Goal: Task Accomplishment & Management: Manage account settings

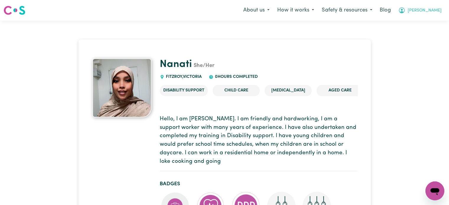
click at [430, 9] on span "Lindsay" at bounding box center [424, 10] width 34 height 6
click at [425, 32] on link "Logout" at bounding box center [421, 33] width 47 height 11
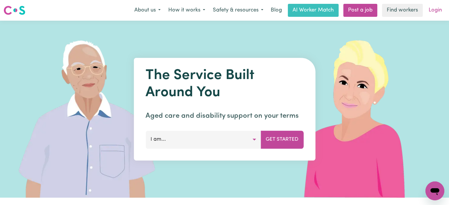
click at [435, 6] on link "Login" at bounding box center [435, 10] width 20 height 13
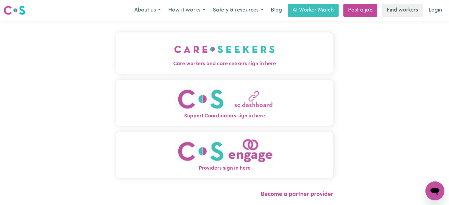
click at [237, 55] on img "Care workers and care seekers sign in here" at bounding box center [224, 49] width 101 height 22
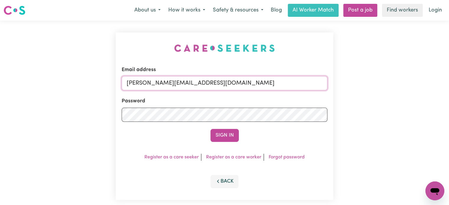
click at [233, 86] on input "[PERSON_NAME][EMAIL_ADDRESS][DOMAIN_NAME]" at bounding box center [225, 83] width 206 height 14
drag, startPoint x: 266, startPoint y: 83, endPoint x: 158, endPoint y: 87, distance: 107.5
click at [158, 87] on input "[EMAIL_ADDRESS][DOMAIN_NAME]" at bounding box center [225, 83] width 206 height 14
type input "superuser~mandy@careseekers.com.au"
click at [210, 129] on button "Sign In" at bounding box center [224, 135] width 28 height 13
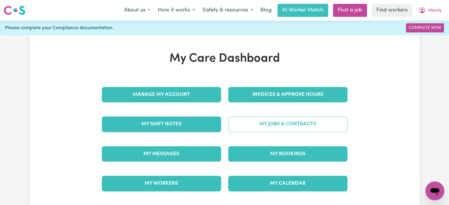
click at [313, 121] on link "My Jobs & Contracts" at bounding box center [287, 124] width 119 height 15
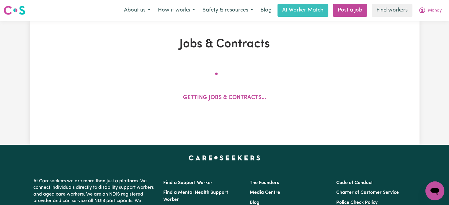
scroll to position [35, 0]
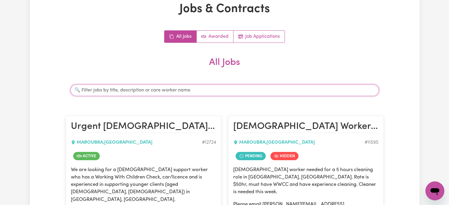
click at [245, 91] on input "Search jobs" at bounding box center [225, 90] width 308 height 11
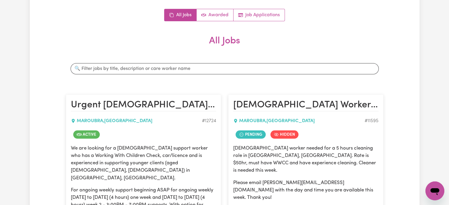
click at [245, 99] on article "Female Worker Needed For Cleaning Service - Maroubra, NSW MAROUBRA , New South …" at bounding box center [305, 172] width 155 height 156
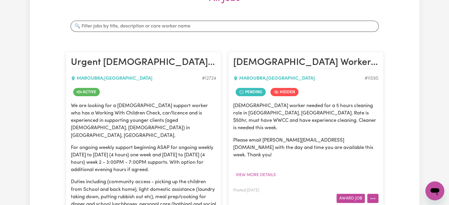
click at [375, 196] on icon "More options" at bounding box center [373, 199] width 6 height 6
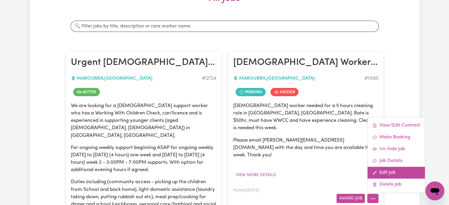
click at [392, 167] on link "Edit Job" at bounding box center [395, 173] width 57 height 12
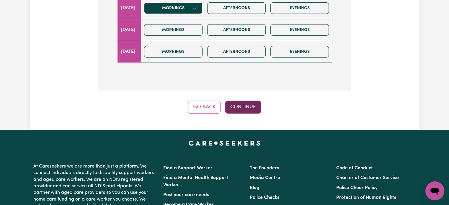
click at [244, 101] on button "Continue" at bounding box center [243, 107] width 36 height 13
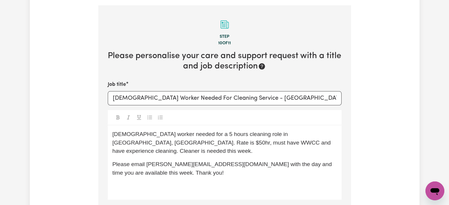
scroll to position [95, 0]
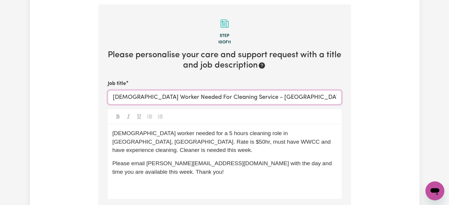
click at [273, 90] on input "Female Worker Needed For Cleaning Service - Maroubra, NSW" at bounding box center [225, 97] width 234 height 14
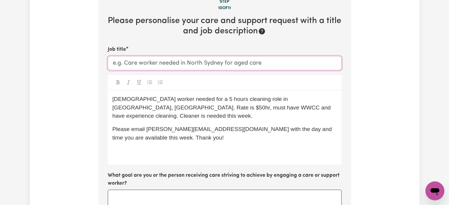
scroll to position [73, 0]
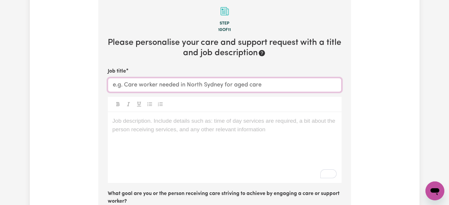
click at [142, 82] on input "Job title" at bounding box center [225, 85] width 234 height 14
type input "Support Worker Required"
click at [129, 117] on p "Job description. Include details such as: time of day services are required, a …" at bounding box center [224, 121] width 224 height 9
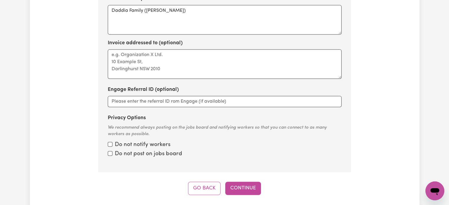
scroll to position [350, 0]
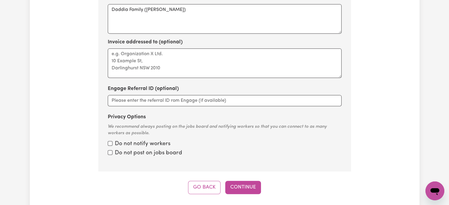
click at [161, 146] on label "Do not notify workers" at bounding box center [142, 144] width 55 height 9
click at [112, 146] on input "Privacy Options" at bounding box center [110, 143] width 5 height 5
click at [161, 154] on label "Do not post on jobs board" at bounding box center [148, 153] width 67 height 9
click at [112, 146] on input "Privacy Options" at bounding box center [110, 143] width 5 height 5
click at [111, 143] on input "Privacy Options" at bounding box center [110, 143] width 5 height 5
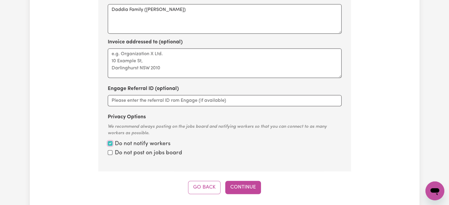
checkbox input "true"
click at [109, 146] on input "Privacy Options" at bounding box center [110, 143] width 5 height 5
checkbox input "true"
click at [241, 185] on button "Continue" at bounding box center [243, 187] width 36 height 13
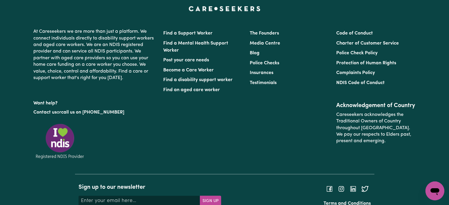
scroll to position [729, 0]
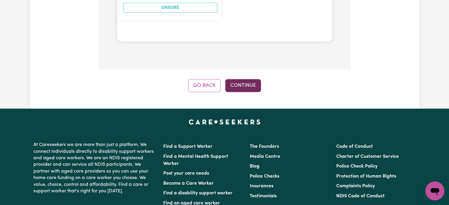
click at [234, 81] on button "Continue" at bounding box center [243, 85] width 36 height 13
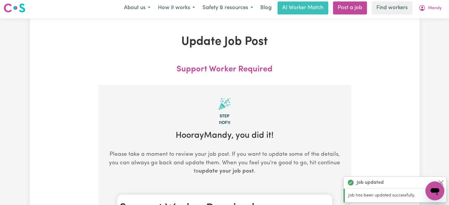
scroll to position [0, 0]
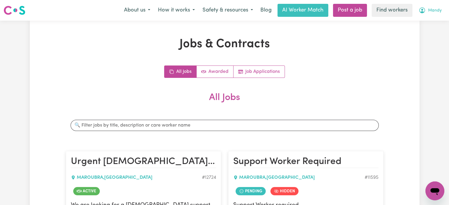
click at [431, 10] on span "Mandy" at bounding box center [435, 10] width 14 height 6
click at [411, 36] on link "Logout" at bounding box center [421, 33] width 47 height 11
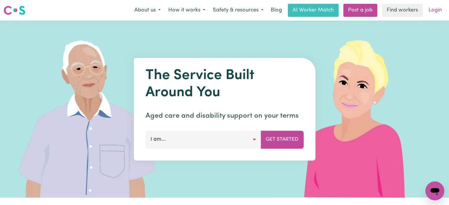
click at [437, 10] on link "Login" at bounding box center [435, 10] width 20 height 13
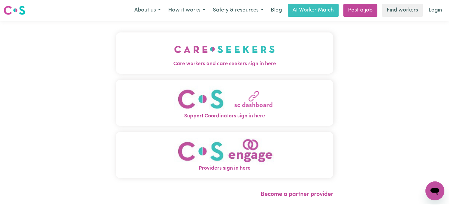
click at [205, 50] on img "Care workers and care seekers sign in here" at bounding box center [224, 49] width 101 height 22
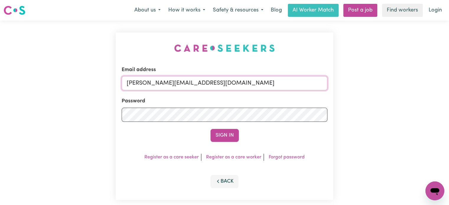
click at [242, 84] on input "[PERSON_NAME][EMAIL_ADDRESS][DOMAIN_NAME]" at bounding box center [225, 83] width 206 height 14
drag, startPoint x: 274, startPoint y: 83, endPoint x: 158, endPoint y: 80, distance: 115.4
click at [158, 80] on input "[EMAIL_ADDRESS][DOMAIN_NAME]" at bounding box center [225, 83] width 206 height 14
type input "superuser~mandy@careseekers.com.au"
click at [210, 129] on button "Sign In" at bounding box center [224, 135] width 28 height 13
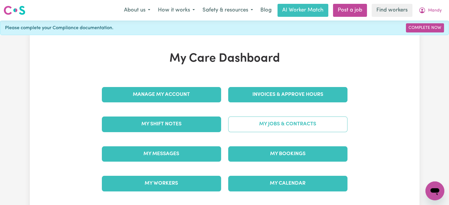
click at [260, 124] on link "My Jobs & Contracts" at bounding box center [287, 124] width 119 height 15
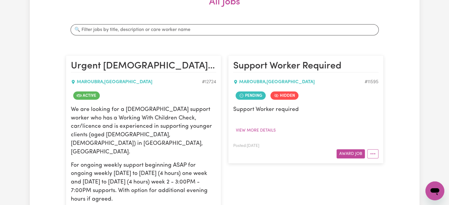
scroll to position [95, 0]
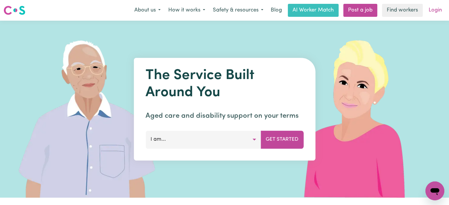
click at [431, 16] on link "Login" at bounding box center [435, 10] width 20 height 13
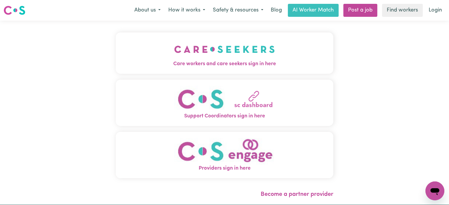
click at [167, 68] on span "Care workers and care seekers sign in here" at bounding box center [224, 64] width 217 height 8
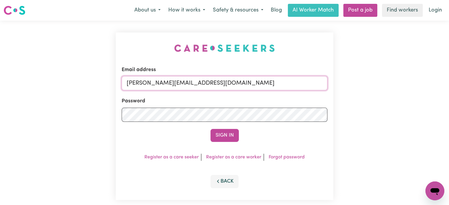
click at [227, 89] on input "[PERSON_NAME][EMAIL_ADDRESS][DOMAIN_NAME]" at bounding box center [225, 83] width 206 height 14
drag, startPoint x: 267, startPoint y: 81, endPoint x: 158, endPoint y: 82, distance: 109.5
click at [158, 82] on input "[EMAIL_ADDRESS][DOMAIN_NAME]" at bounding box center [225, 83] width 206 height 14
click at [210, 129] on button "Sign In" at bounding box center [224, 135] width 28 height 13
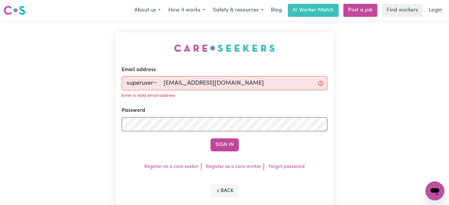
click at [165, 83] on input "superuser~ [EMAIL_ADDRESS][DOMAIN_NAME]" at bounding box center [225, 83] width 206 height 14
type input "superuser~[EMAIL_ADDRESS][DOMAIN_NAME]"
click at [210, 138] on button "Sign In" at bounding box center [224, 144] width 28 height 13
